Goal: Use online tool/utility: Utilize a website feature to perform a specific function

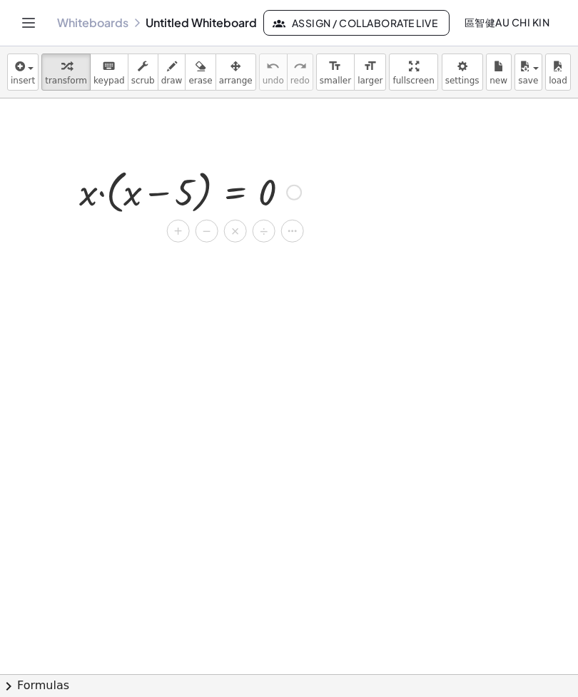
click at [294, 232] on icon at bounding box center [292, 231] width 13 height 13
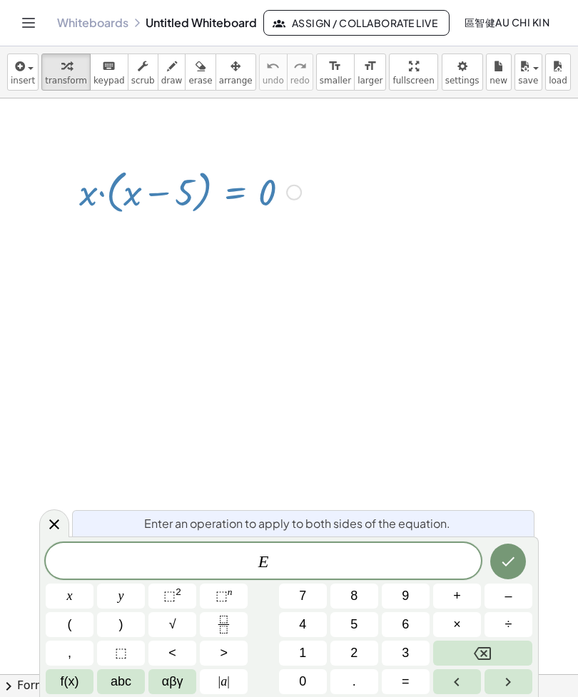
click at [507, 655] on button "Backspace" at bounding box center [482, 652] width 99 height 25
click at [70, 602] on span "x" at bounding box center [70, 595] width 6 height 19
click at [402, 692] on button "=" at bounding box center [405, 681] width 48 height 25
click at [507, 567] on icon "Done" at bounding box center [507, 561] width 17 height 17
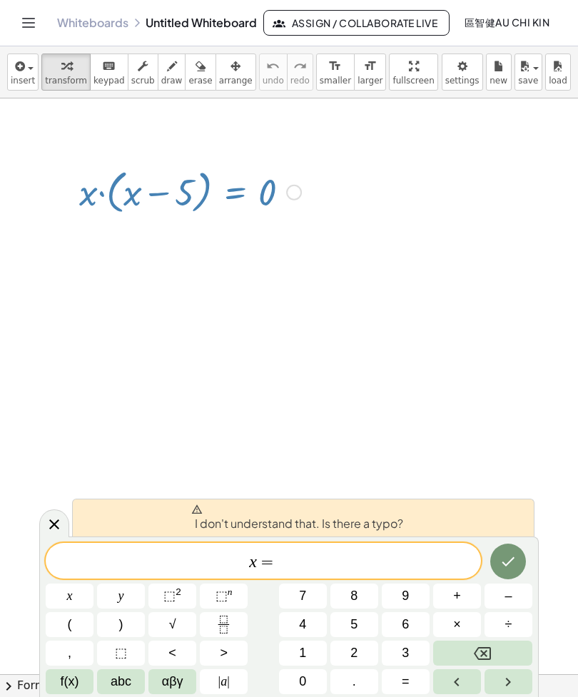
click at [402, 555] on span "x = ​" at bounding box center [263, 562] width 435 height 20
click at [505, 656] on button "Backspace" at bounding box center [482, 652] width 99 height 25
click at [504, 655] on button "Backspace" at bounding box center [482, 652] width 99 height 25
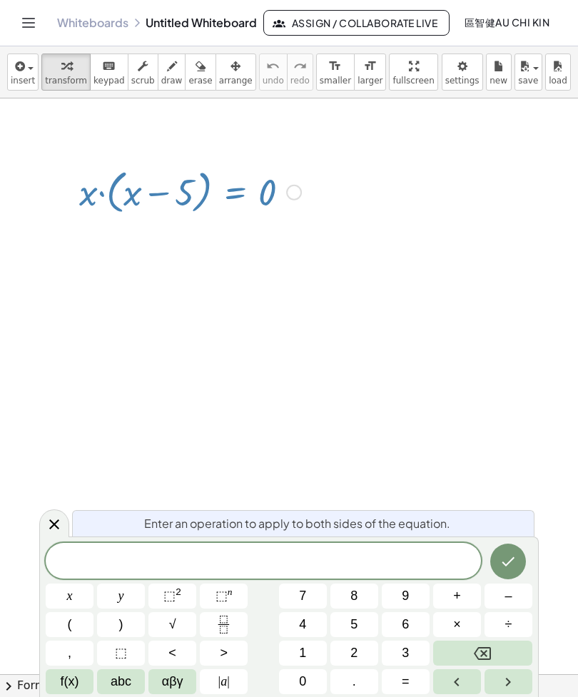
click at [40, 528] on div at bounding box center [54, 523] width 30 height 28
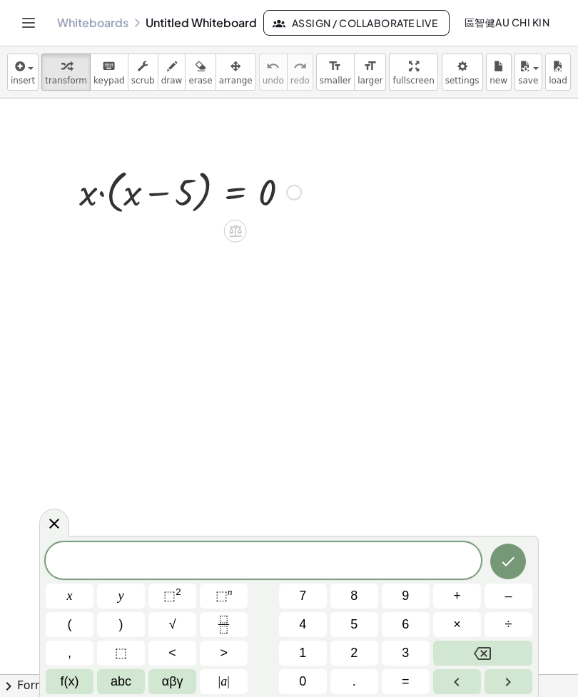
click at [71, 689] on span "f(x)" at bounding box center [70, 681] width 19 height 19
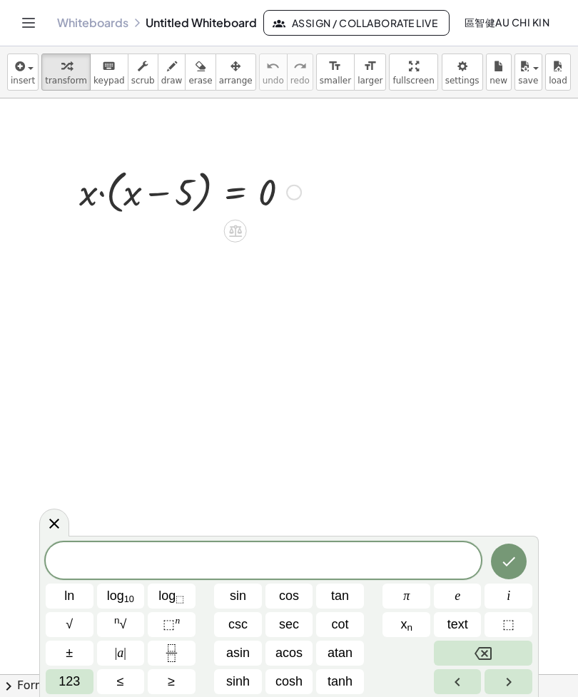
scroll to position [3, 0]
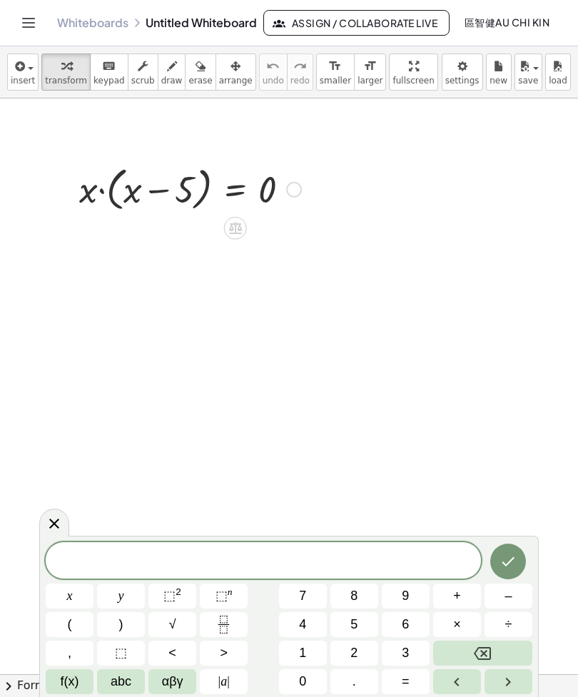
click at [237, 231] on icon at bounding box center [234, 227] width 15 height 15
click at [178, 682] on span "αβγ" at bounding box center [172, 681] width 21 height 19
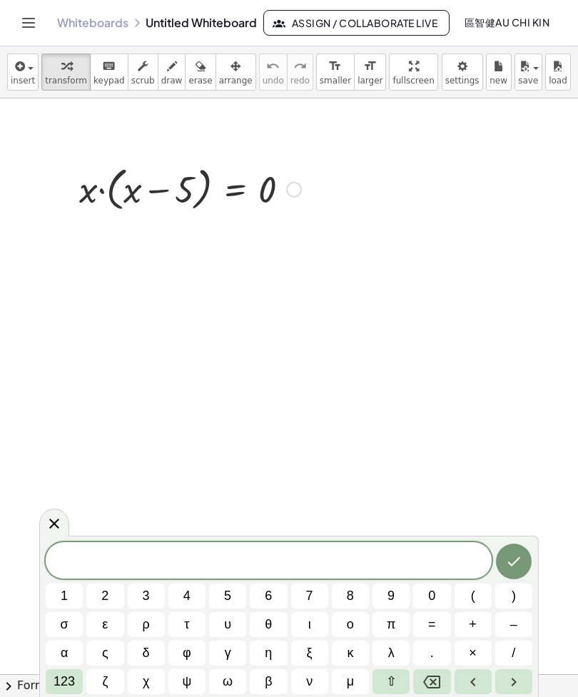
scroll to position [0, 0]
click at [81, 687] on button "123" at bounding box center [64, 681] width 37 height 25
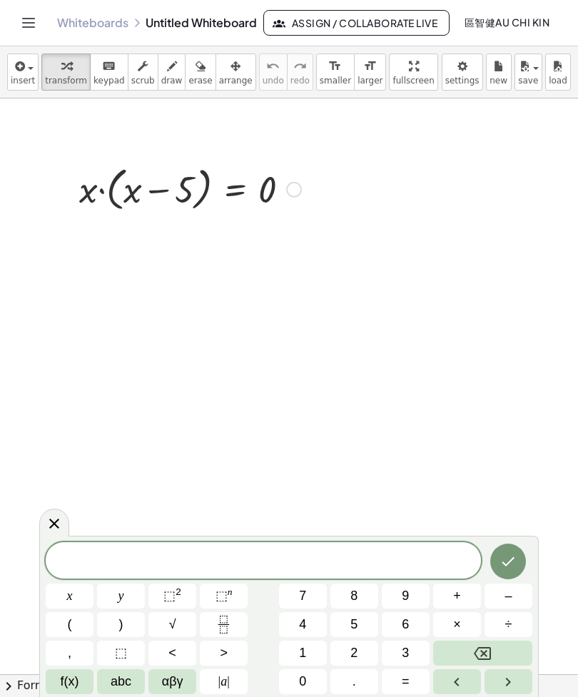
click at [66, 523] on div at bounding box center [54, 522] width 30 height 28
click at [123, 688] on span "abc" at bounding box center [121, 681] width 21 height 19
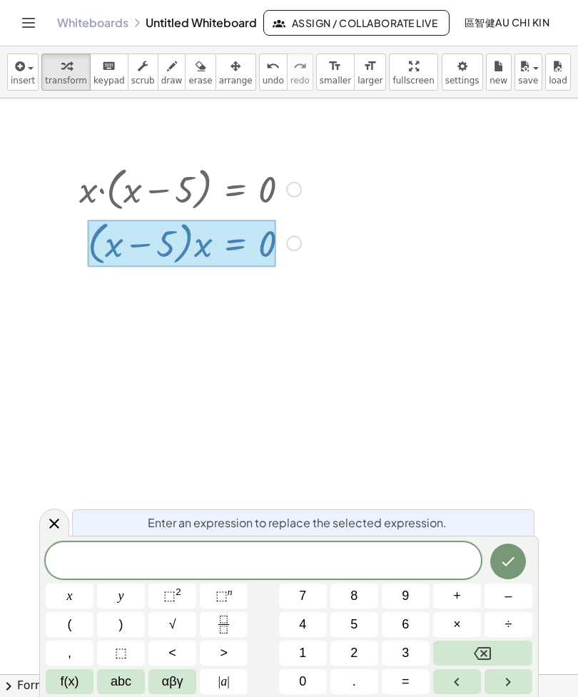
click at [58, 525] on icon at bounding box center [54, 523] width 17 height 17
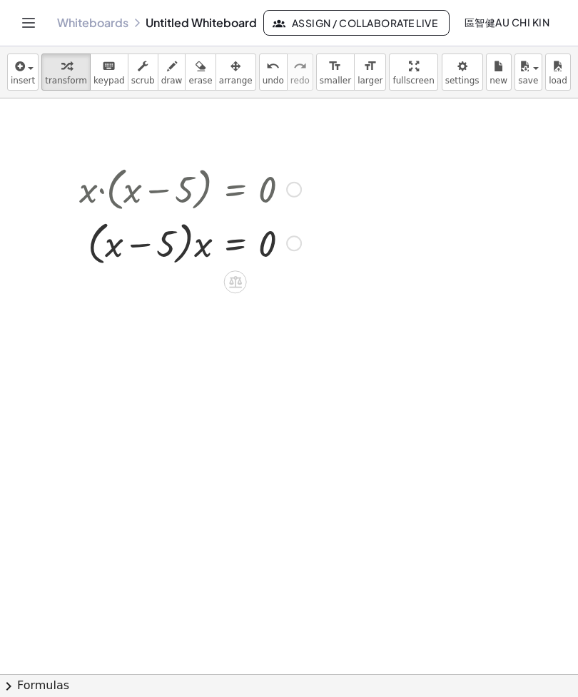
click at [235, 284] on icon at bounding box center [235, 282] width 13 height 12
click at [294, 284] on icon at bounding box center [292, 281] width 13 height 13
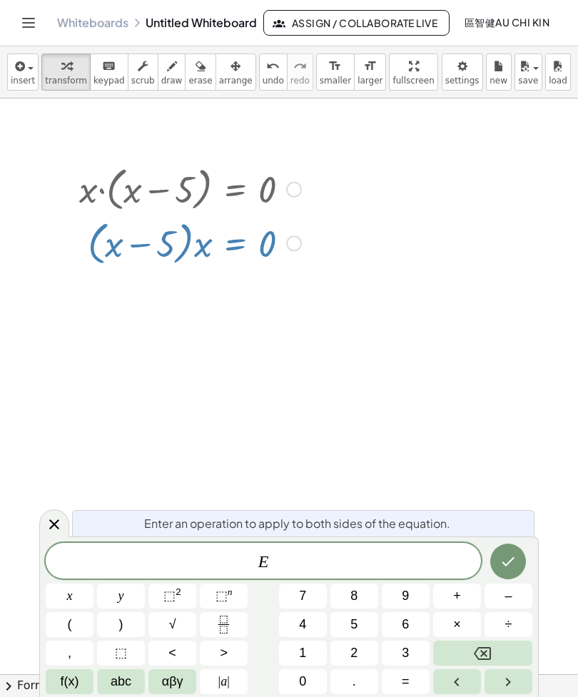
scroll to position [1, 0]
click at [499, 658] on button "Backspace" at bounding box center [482, 652] width 99 height 25
click at [51, 523] on icon at bounding box center [54, 524] width 17 height 17
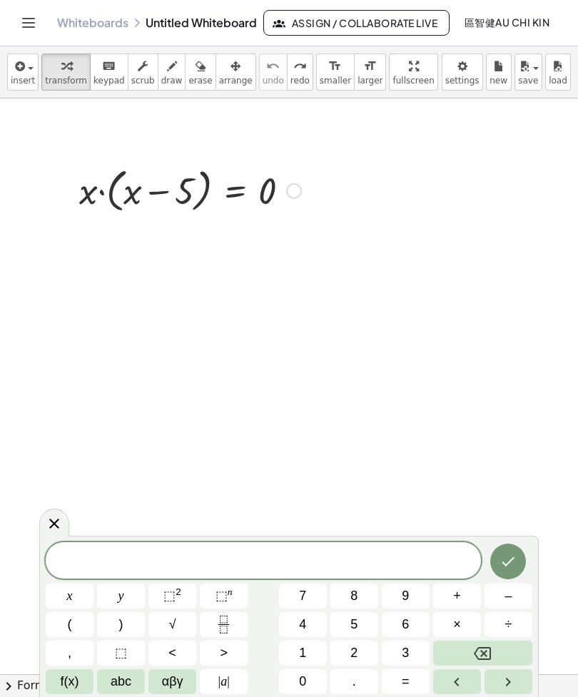
click at [29, 80] on span "insert" at bounding box center [23, 81] width 24 height 10
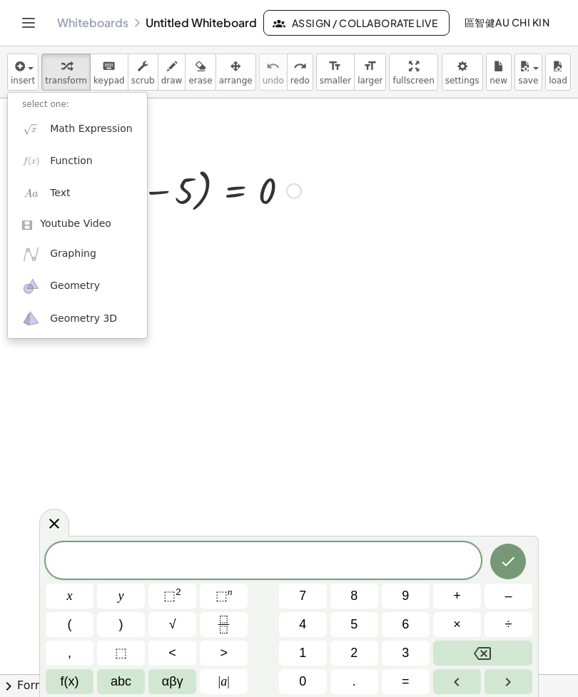
click at [88, 198] on link "Text" at bounding box center [77, 194] width 139 height 32
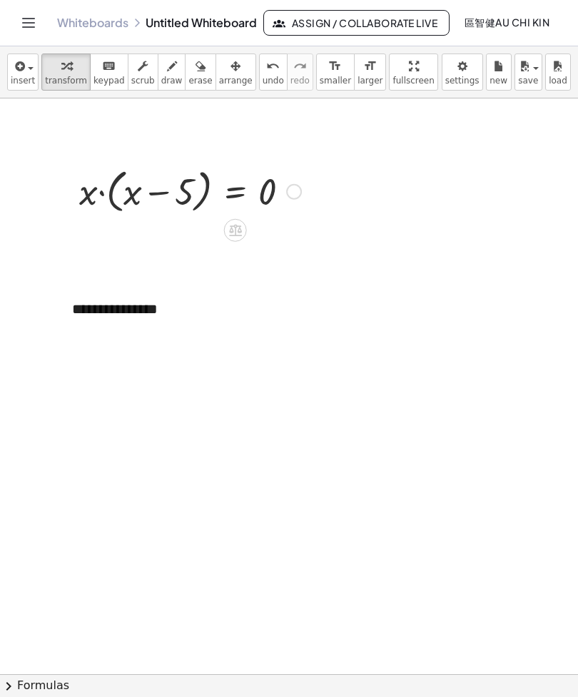
scroll to position [3, 0]
